Goal: Navigation & Orientation: Find specific page/section

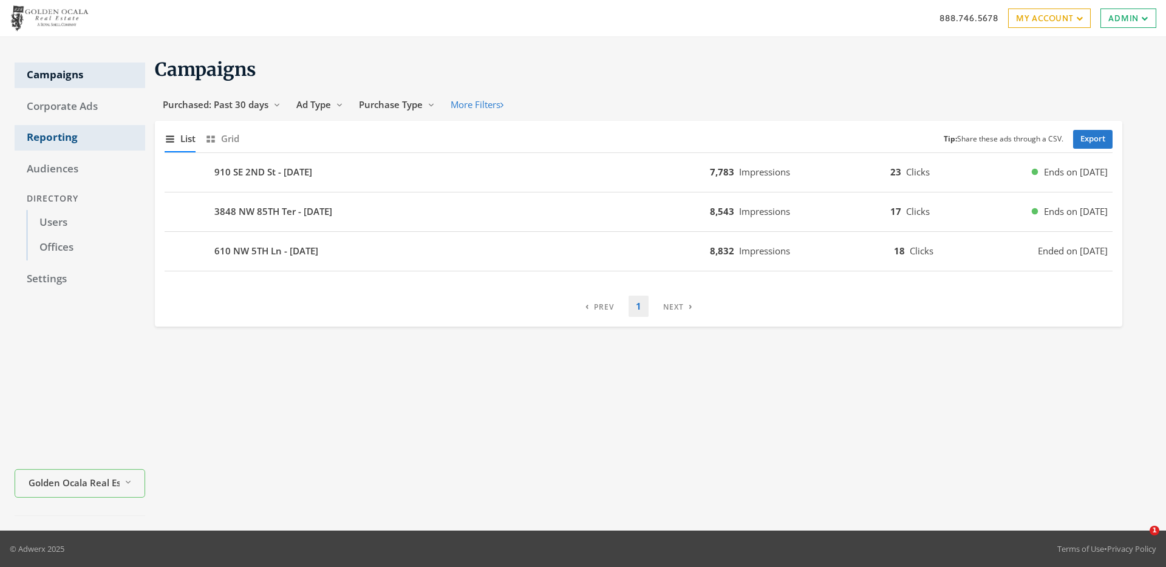
click at [52, 135] on link "Reporting" at bounding box center [80, 138] width 131 height 26
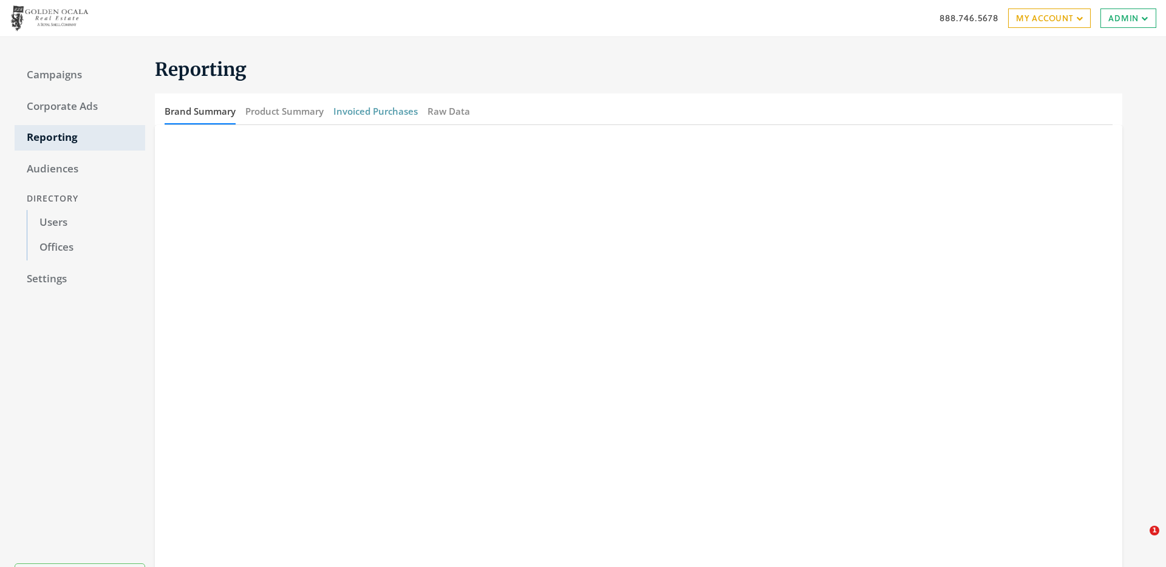
click at [392, 112] on button "Invoiced Purchases" at bounding box center [375, 111] width 84 height 26
click at [1039, 22] on link "My Account" at bounding box center [1049, 18] width 83 height 19
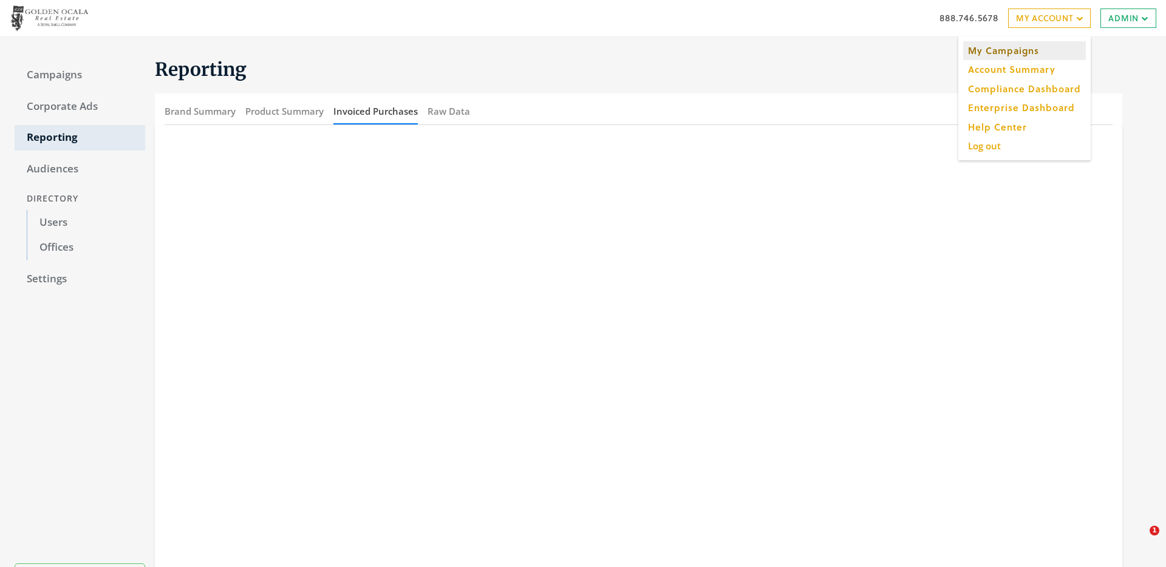
click at [1028, 53] on link "My Campaigns" at bounding box center [1024, 50] width 123 height 19
